Goal: Information Seeking & Learning: Learn about a topic

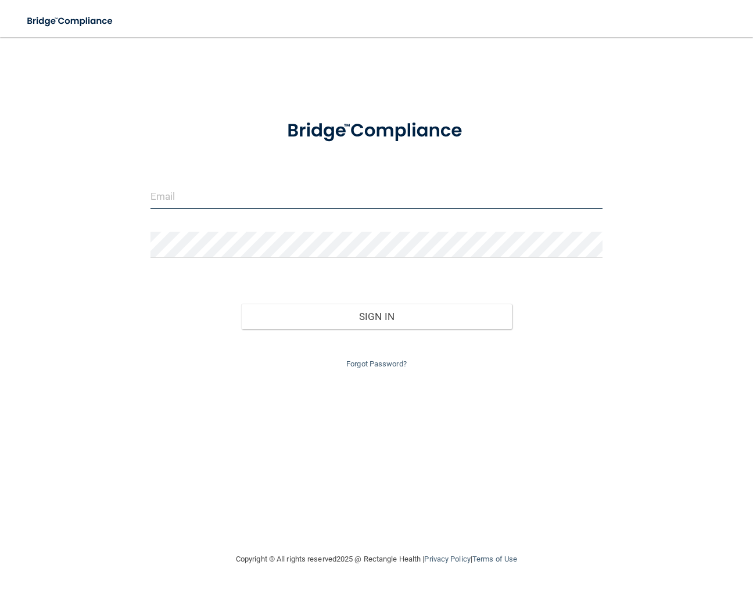
type input "[EMAIL_ADDRESS][DOMAIN_NAME]"
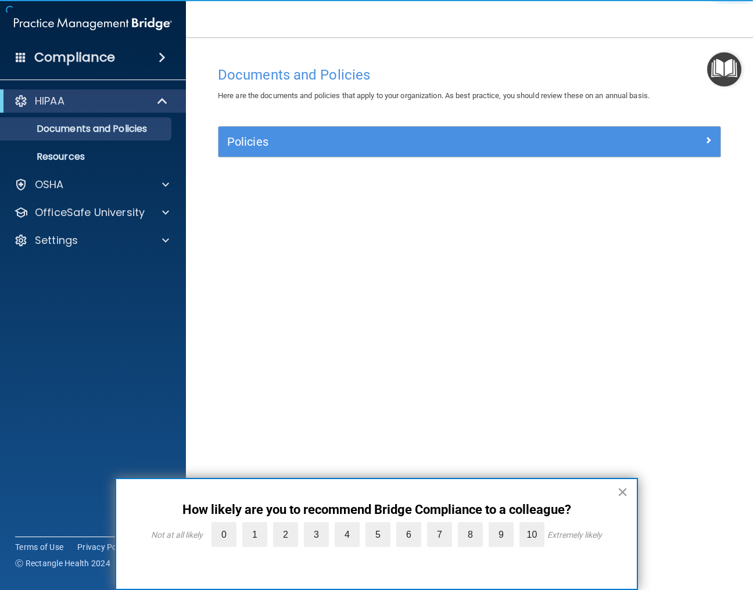
click at [624, 489] on button "×" at bounding box center [622, 492] width 11 height 19
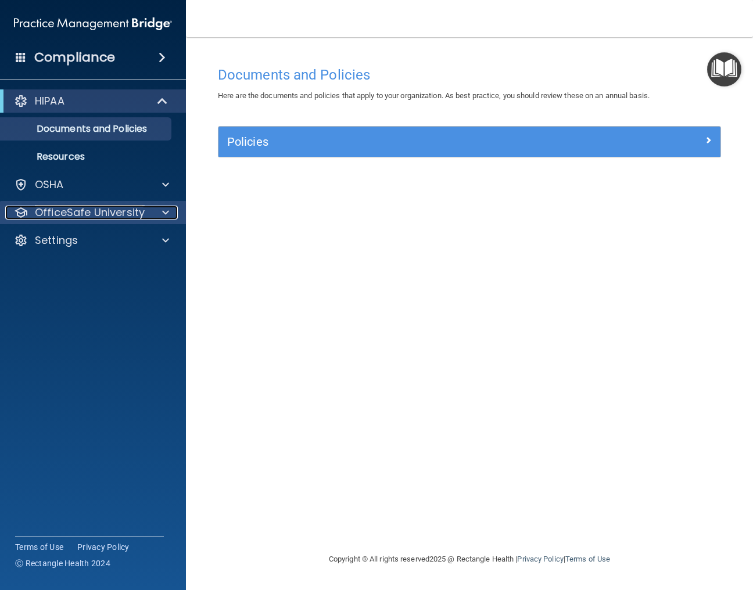
click at [80, 213] on p "OfficeSafe University" at bounding box center [90, 213] width 110 height 14
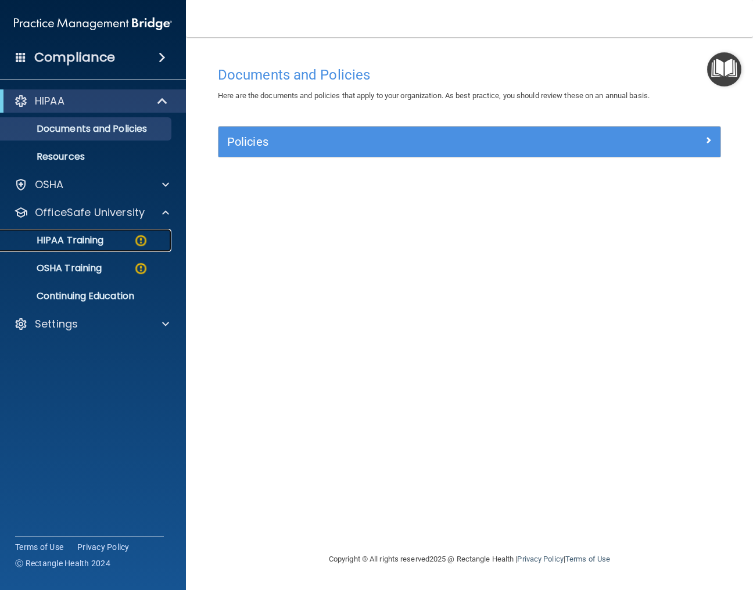
click at [73, 238] on p "HIPAA Training" at bounding box center [56, 241] width 96 height 12
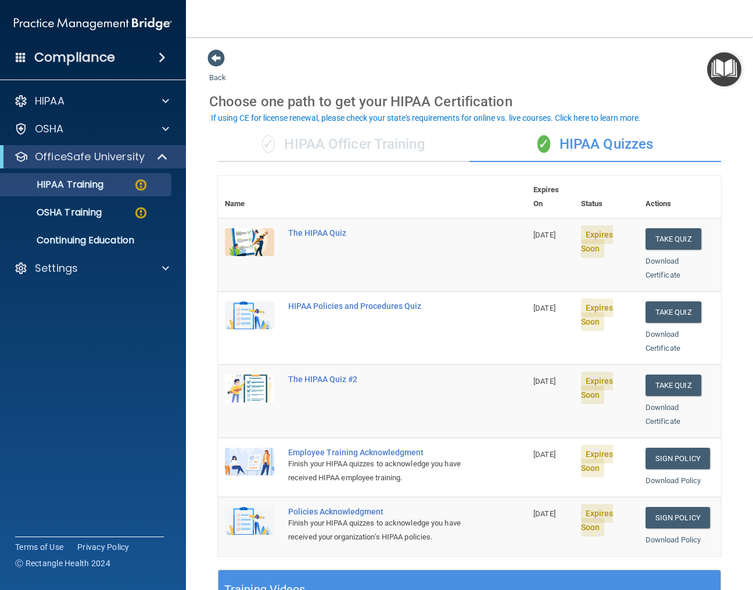
click at [395, 142] on div "✓ HIPAA Officer Training" at bounding box center [344, 144] width 252 height 35
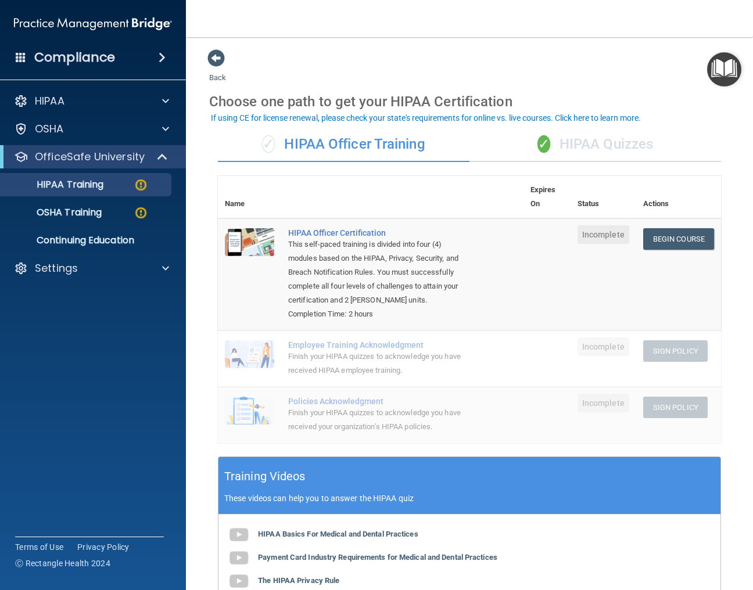
click at [585, 141] on div "✓ HIPAA Quizzes" at bounding box center [596, 144] width 252 height 35
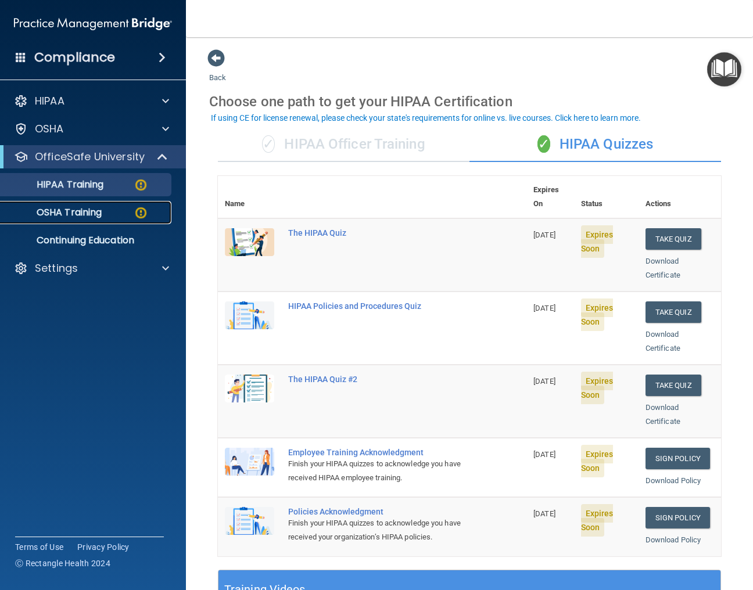
click at [100, 212] on p "OSHA Training" at bounding box center [55, 213] width 94 height 12
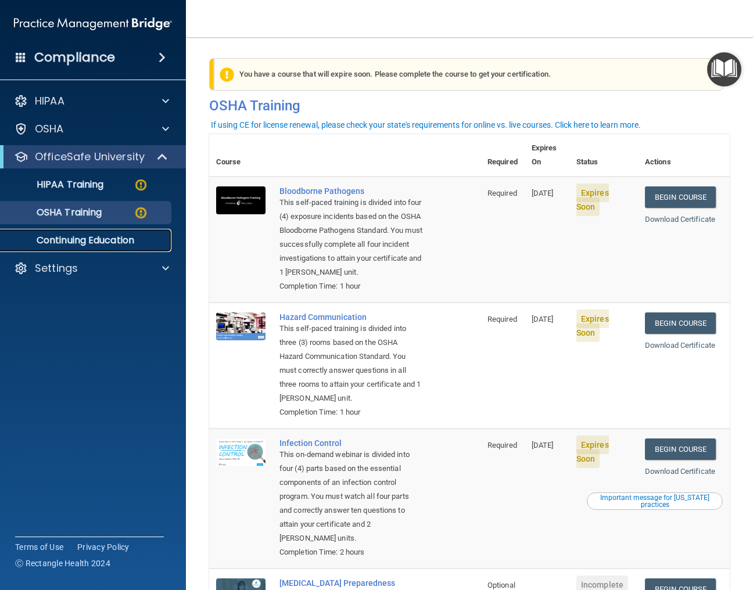
click at [101, 242] on p "Continuing Education" at bounding box center [87, 241] width 159 height 12
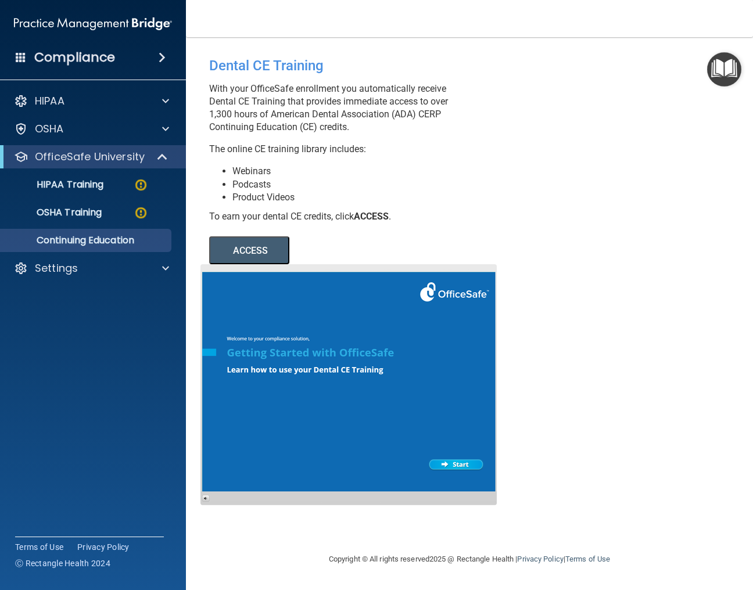
click at [14, 54] on div "Compliance" at bounding box center [93, 58] width 186 height 26
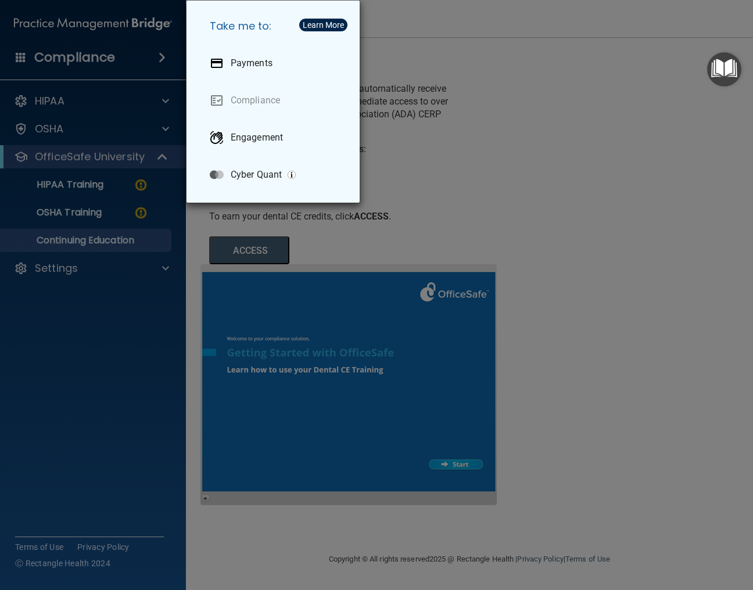
click at [478, 96] on div "Take me to: Payments Compliance Engagement Cyber Quant" at bounding box center [376, 295] width 753 height 590
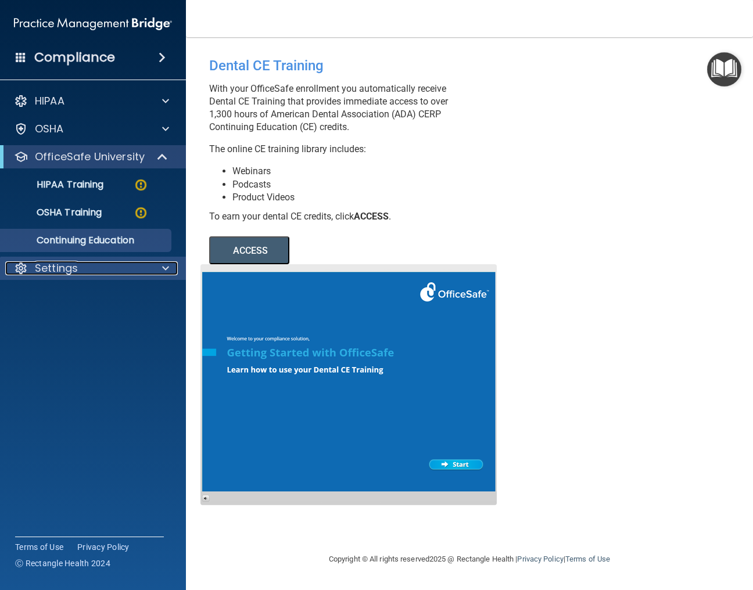
click at [64, 271] on p "Settings" at bounding box center [56, 269] width 43 height 14
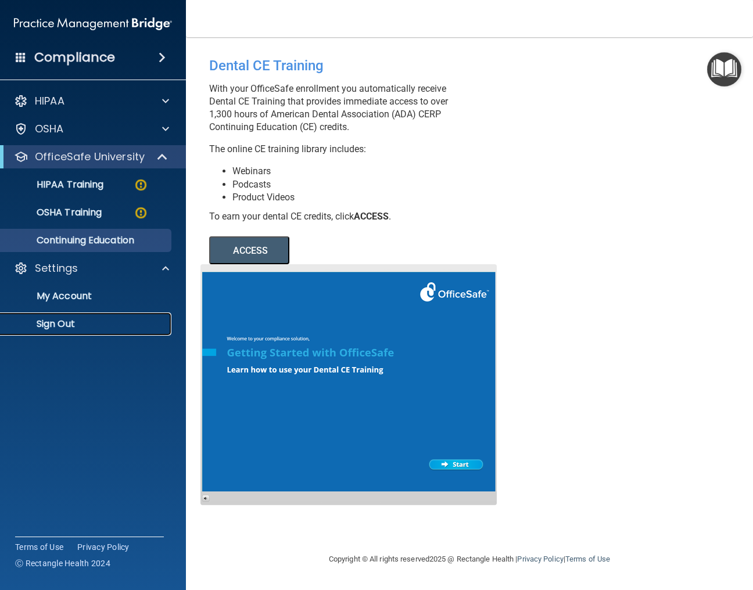
click at [52, 322] on p "Sign Out" at bounding box center [87, 324] width 159 height 12
